Goal: Task Accomplishment & Management: Use online tool/utility

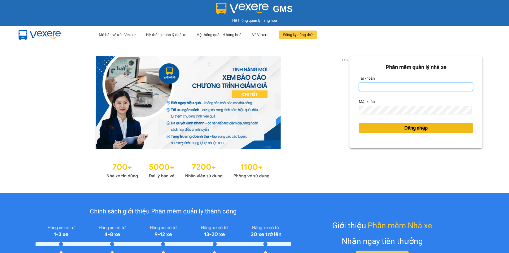
type input "tronghoang.apq"
click at [373, 127] on button "Đăng nhập" at bounding box center [416, 128] width 114 height 10
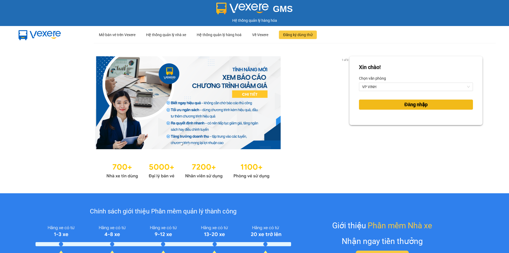
click at [379, 101] on button "Đăng nhập" at bounding box center [416, 104] width 114 height 10
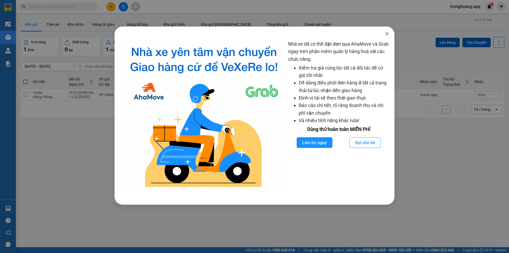
click at [387, 36] on icon "close" at bounding box center [387, 34] width 4 height 4
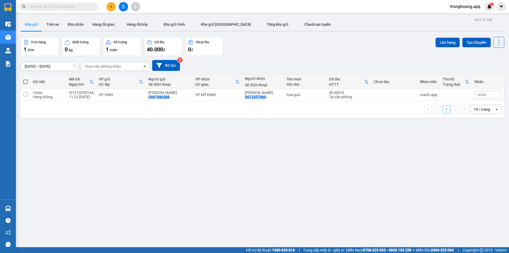
click at [334, 60] on div "[DATE] – [DATE] Press the down arrow key to interact with the calendar and sele…" at bounding box center [262, 65] width 483 height 11
click at [259, 21] on button "Tổng kho gửi" at bounding box center [278, 24] width 38 height 13
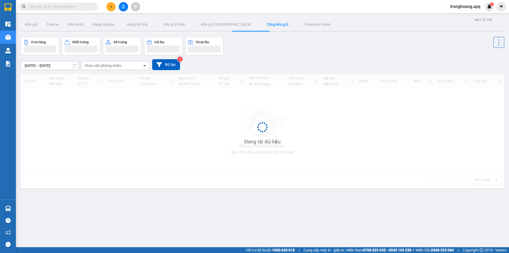
click at [328, 51] on div "Đơn hàng Khối lượng Số lượng Đã thu Chưa thu" at bounding box center [262, 46] width 483 height 18
click at [354, 56] on div "[DATE] – [DATE] Press the down arrow key to interact with the calendar and sele…" at bounding box center [262, 64] width 483 height 19
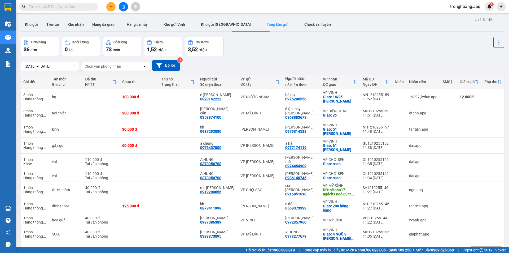
click at [121, 9] on button at bounding box center [123, 6] width 9 height 9
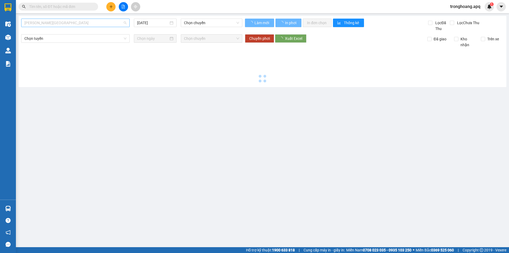
click at [80, 25] on span "[PERSON_NAME][GEOGRAPHIC_DATA]" at bounding box center [75, 23] width 102 height 8
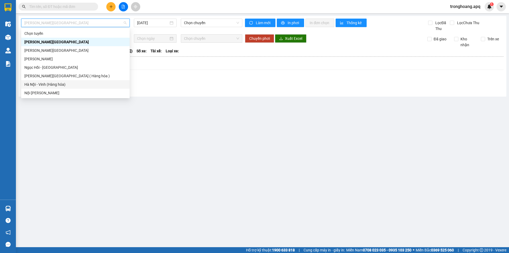
click at [58, 82] on div "Hà Nội - Vinh (Hàng hóa)" at bounding box center [75, 84] width 102 height 6
type input "[DATE]"
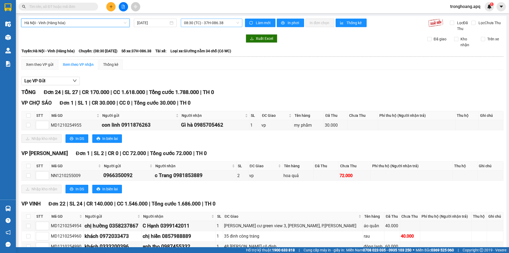
click at [204, 21] on span "08:30 (TC) - 37H-086.38" at bounding box center [211, 23] width 55 height 8
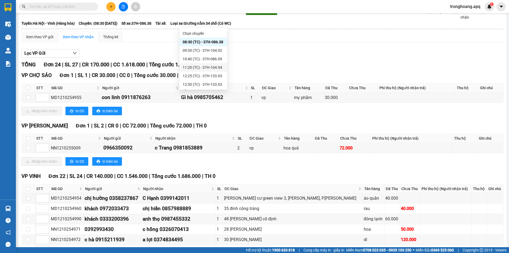
scroll to position [53, 0]
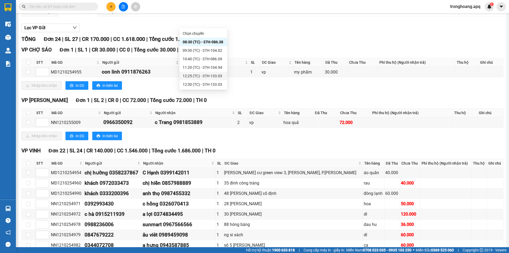
click at [212, 78] on div "12:25 (TC) - 37H-133.03" at bounding box center [203, 76] width 41 height 6
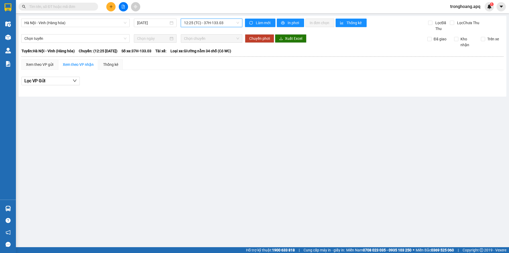
click at [222, 27] on div "12:25 (TC) - 37H-133.03" at bounding box center [211, 23] width 61 height 8
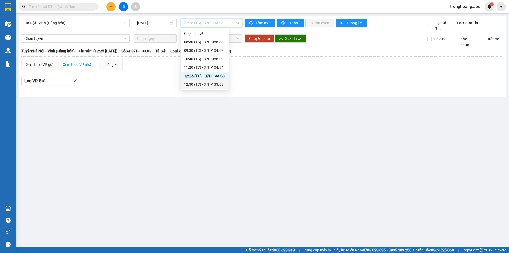
click at [215, 84] on div "12:30 (TC) - 37H-133.03" at bounding box center [204, 84] width 41 height 6
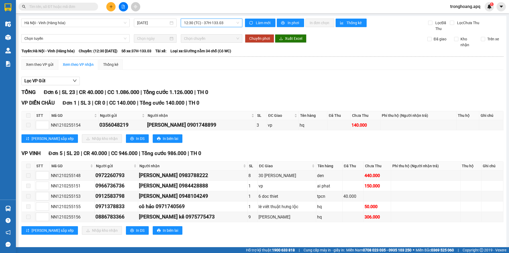
scroll to position [2, 0]
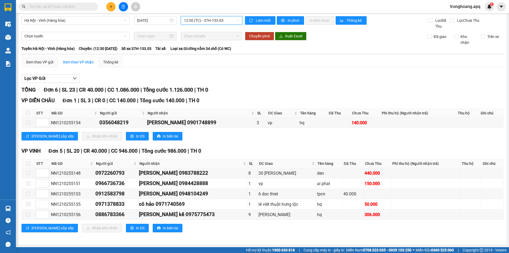
click at [213, 20] on span "12:30 (TC) - 37H-133.03" at bounding box center [211, 20] width 55 height 8
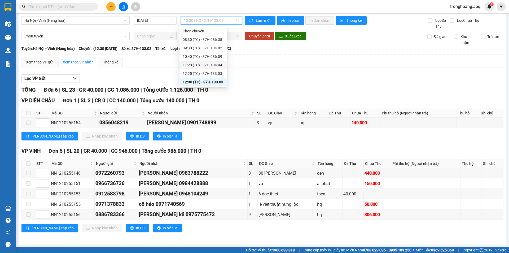
click at [203, 65] on div "11:20 (TC) - 37H-104.94" at bounding box center [203, 65] width 41 height 6
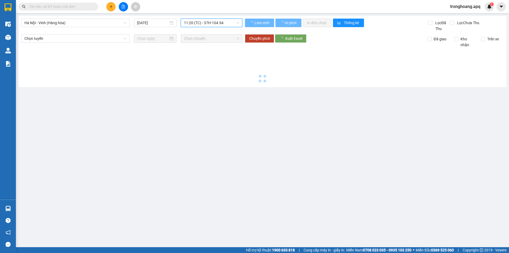
scroll to position [0, 0]
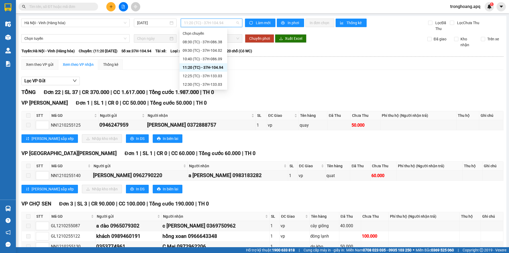
click at [205, 20] on span "11:20 (TC) - 37H-104.94" at bounding box center [211, 23] width 55 height 8
click at [195, 60] on div "10:40 (TC) - 37H-086.09" at bounding box center [203, 59] width 41 height 6
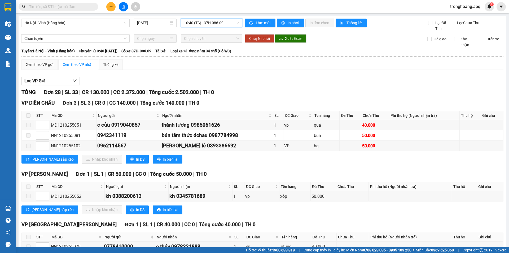
click at [272, 89] on div "[PERSON_NAME] 28 | SL 33 | CR 130.000 | CC 2.372.000 | [PERSON_NAME] 2.502.000 …" at bounding box center [262, 92] width 482 height 8
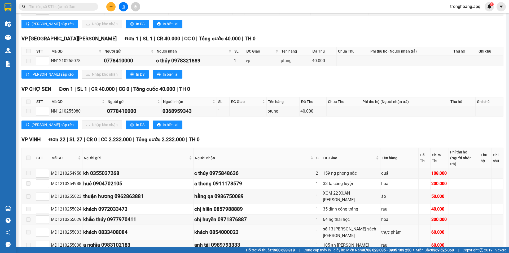
scroll to position [212, 0]
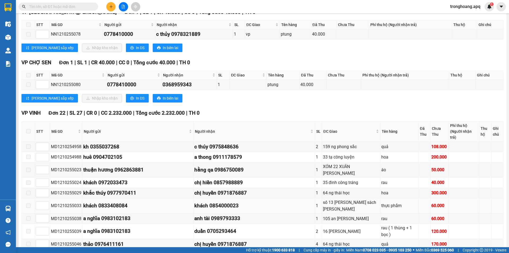
click at [323, 199] on div "số 13 [PERSON_NAME] sách [PERSON_NAME]" at bounding box center [351, 205] width 57 height 13
click at [322, 223] on td "16 [PERSON_NAME]" at bounding box center [351, 230] width 59 height 15
click at [323, 240] on div "64 ng thái học" at bounding box center [351, 243] width 57 height 7
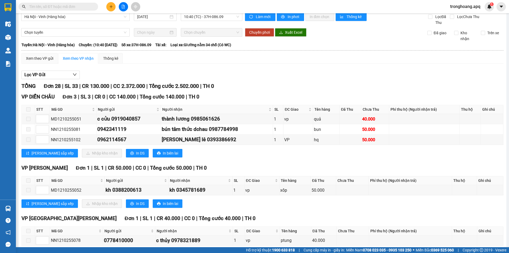
scroll to position [0, 0]
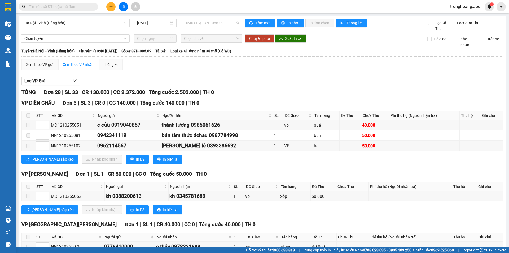
click at [202, 20] on span "10:40 (TC) - 37H-086.09" at bounding box center [211, 23] width 55 height 8
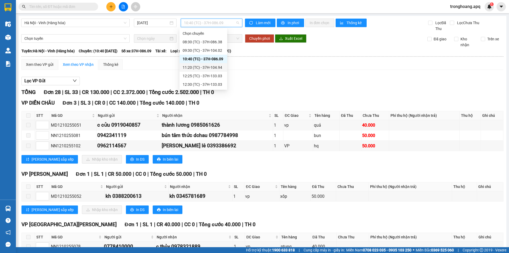
click at [199, 65] on div "11:20 (TC) - 37H-104.94" at bounding box center [203, 67] width 41 height 6
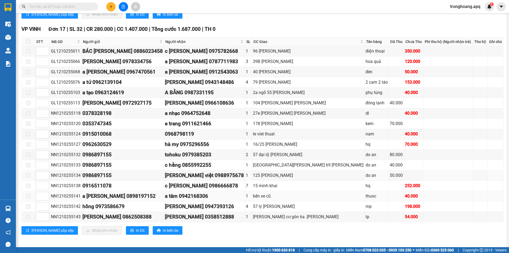
scroll to position [248, 0]
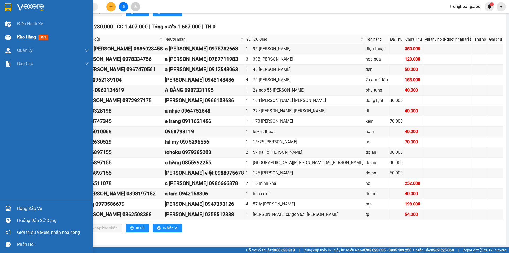
click at [7, 39] on img at bounding box center [8, 37] width 6 height 6
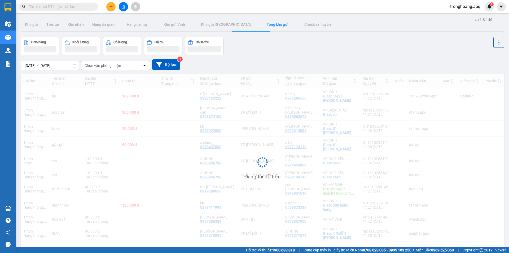
click at [252, 55] on div "[DATE] – [DATE] Press the down arrow key to interact with the calendar and sele…" at bounding box center [262, 64] width 483 height 19
